Goal: Find specific page/section: Find specific page/section

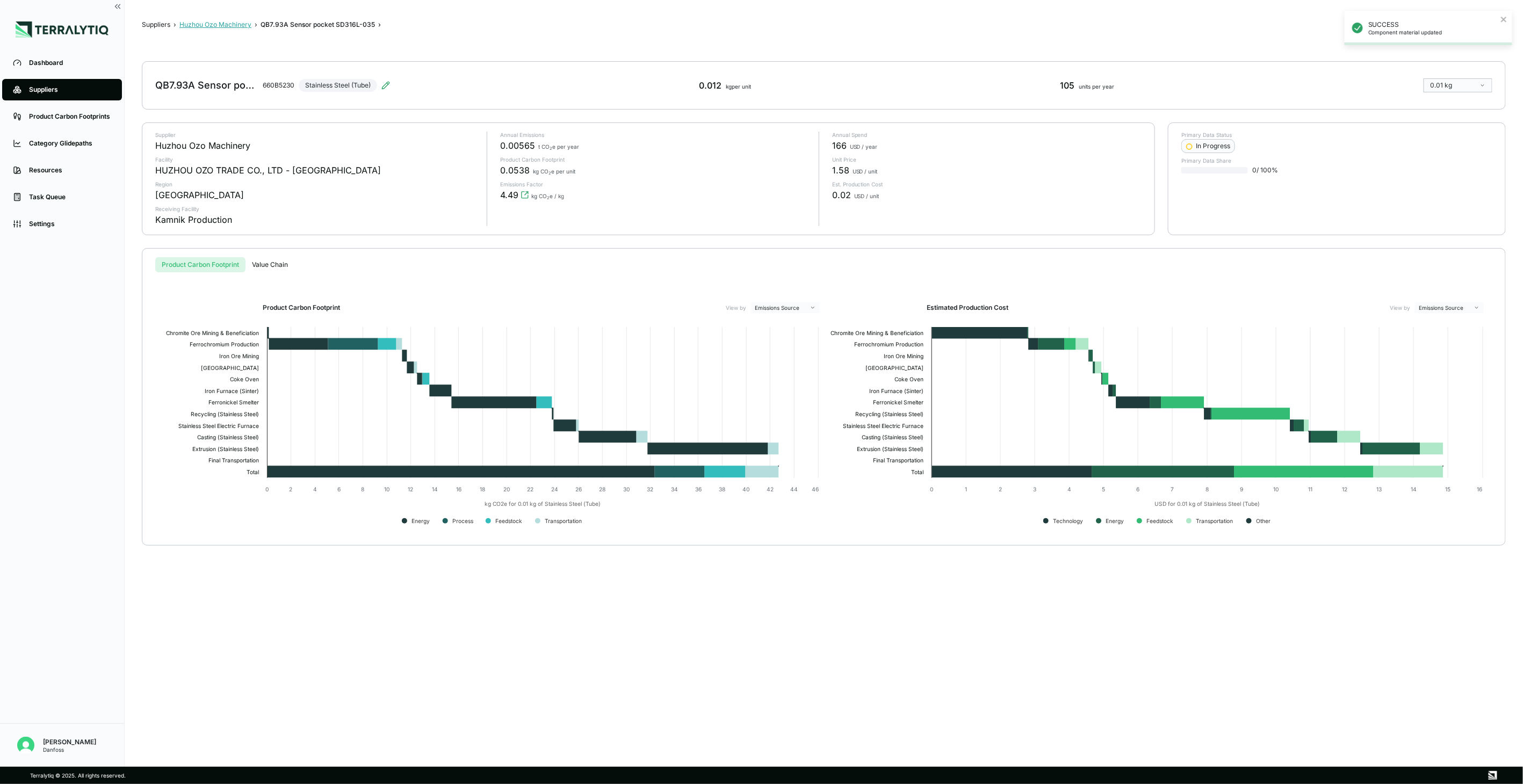
click at [229, 24] on button "Huzhou Ozo Machinery" at bounding box center [215, 24] width 72 height 8
